Goal: Communication & Community: Participate in discussion

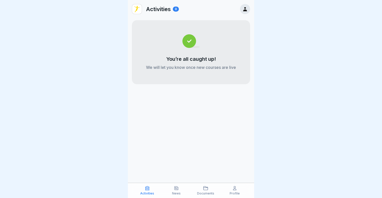
click at [177, 188] on icon at bounding box center [177, 189] width 4 height 4
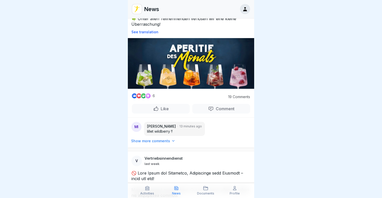
scroll to position [167, 0]
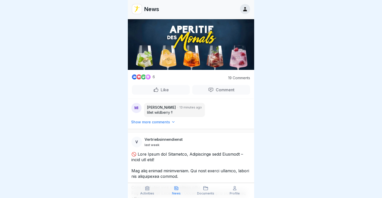
click at [234, 77] on p "19 Comments" at bounding box center [236, 78] width 28 height 4
click at [166, 118] on div "MI [PERSON_NAME] 13 minutes ago lillet wildberry !!" at bounding box center [191, 109] width 126 height 21
click at [163, 122] on p "Show more comments" at bounding box center [150, 122] width 39 height 5
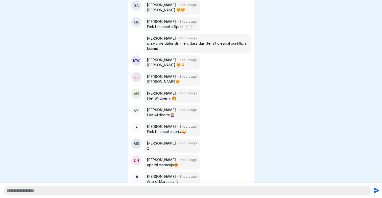
scroll to position [280, 0]
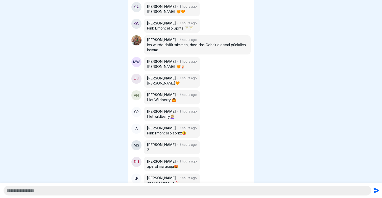
click at [235, 39] on div "[PERSON_NAME] 2 hours ago" at bounding box center [197, 39] width 101 height 5
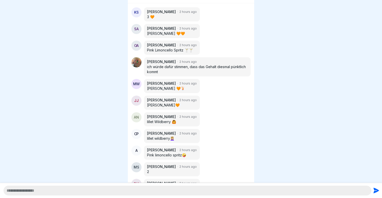
click at [243, 67] on p "ich würde dafür stimmen, dass das Gehalt diesmal pünktlich kommt" at bounding box center [197, 69] width 101 height 10
drag, startPoint x: 233, startPoint y: 71, endPoint x: 184, endPoint y: 71, distance: 49.0
click at [187, 71] on p "ich würde dafür stimmen, dass das Gehalt diesmal pünktlich kommt" at bounding box center [197, 69] width 101 height 10
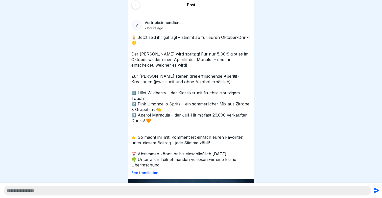
scroll to position [0, 0]
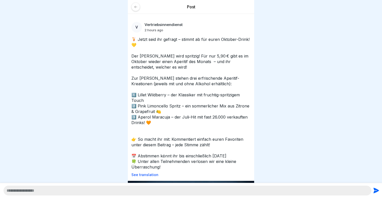
click at [136, 7] on icon at bounding box center [136, 7] width 4 height 4
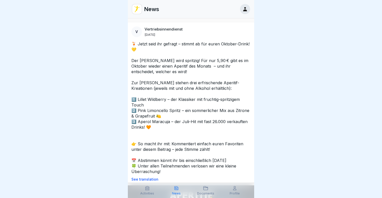
click at [238, 188] on div "Profile" at bounding box center [235, 191] width 27 height 10
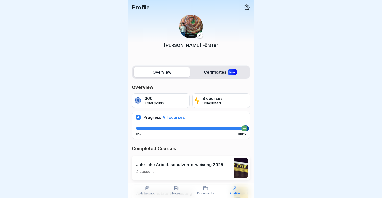
click at [181, 192] on div "News" at bounding box center [176, 191] width 27 height 10
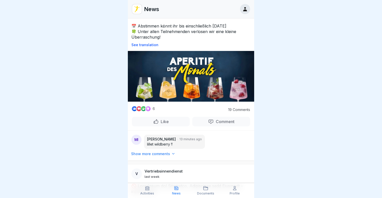
scroll to position [193, 0]
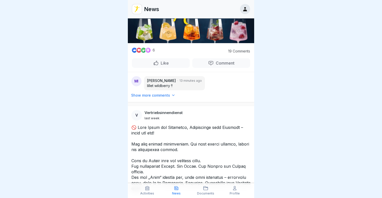
click at [158, 96] on p "Show more comments" at bounding box center [150, 95] width 39 height 5
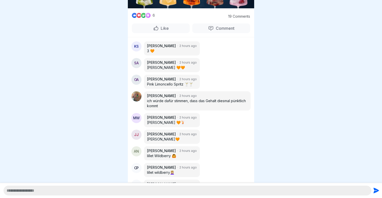
scroll to position [241, 0]
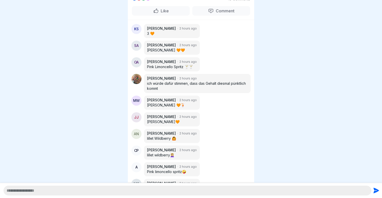
click at [209, 82] on p "ich würde dafür stimmen, dass das Gehalt diesmal pünktlich kommt" at bounding box center [197, 86] width 101 height 10
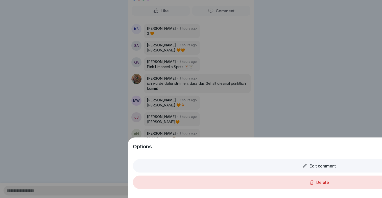
click at [191, 82] on body "Post V Vertriebsinnendienst 2 hours ago 🍹 Jetzt seid ihr gefragt – stimmt ab fü…" at bounding box center [191, 99] width 382 height 198
click at [276, 184] on div "Delete" at bounding box center [319, 182] width 372 height 13
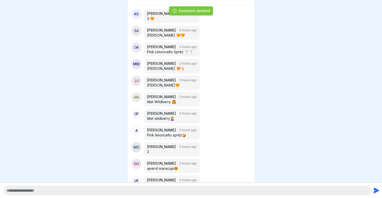
scroll to position [255, 0]
